Goal: Transaction & Acquisition: Purchase product/service

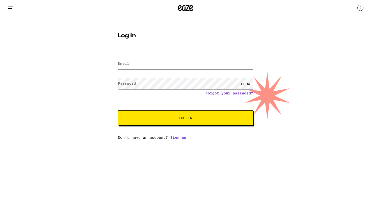
type input "[EMAIL_ADDRESS][DOMAIN_NAME]"
click at [183, 123] on button "Log In" at bounding box center [185, 118] width 135 height 15
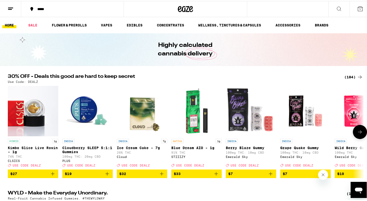
click at [358, 134] on icon at bounding box center [360, 131] width 6 height 6
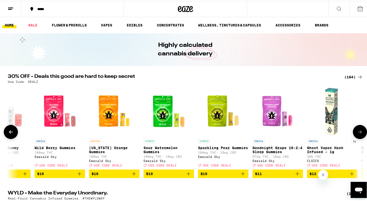
click at [358, 134] on icon at bounding box center [360, 131] width 6 height 6
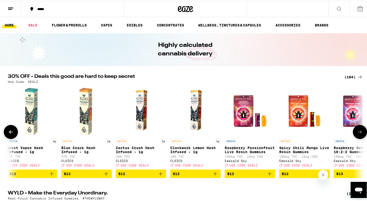
click at [358, 134] on icon at bounding box center [360, 131] width 6 height 6
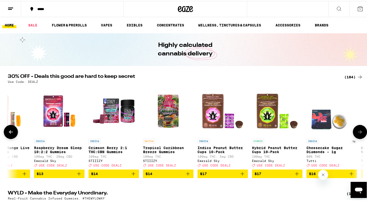
scroll to position [0, 901]
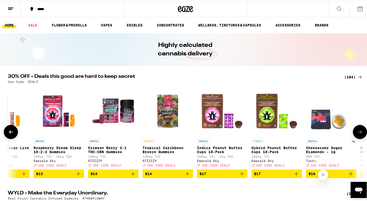
click at [358, 134] on icon at bounding box center [360, 131] width 6 height 6
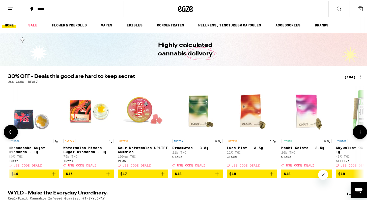
scroll to position [0, 1202]
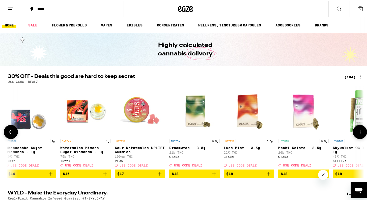
click at [358, 134] on icon at bounding box center [360, 131] width 6 height 6
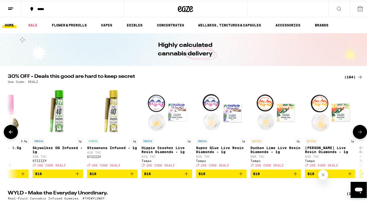
click at [358, 134] on icon at bounding box center [360, 131] width 6 height 6
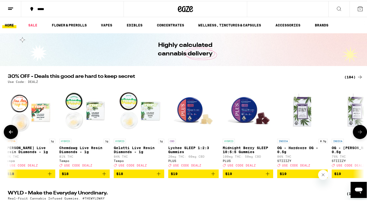
click at [358, 134] on icon at bounding box center [360, 131] width 6 height 6
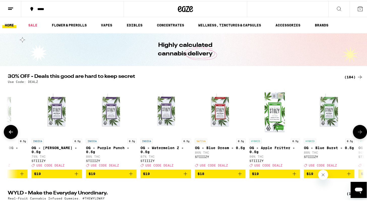
click at [358, 134] on icon at bounding box center [360, 131] width 6 height 6
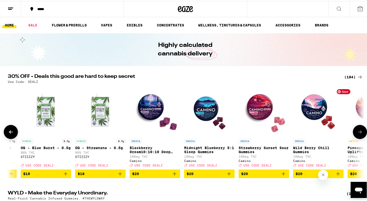
scroll to position [0, 2403]
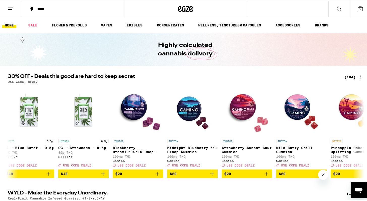
click at [353, 79] on div "(184)" at bounding box center [354, 76] width 19 height 6
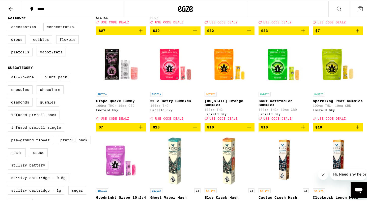
scroll to position [130, 0]
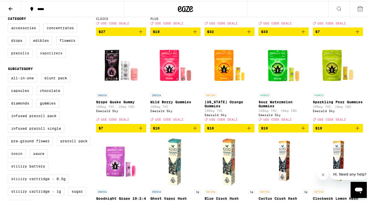
click at [47, 57] on label "Vaporizers" at bounding box center [51, 52] width 29 height 9
click at [9, 24] on input "Vaporizers" at bounding box center [9, 23] width 0 height 0
checkbox input "true"
